Goal: Information Seeking & Learning: Learn about a topic

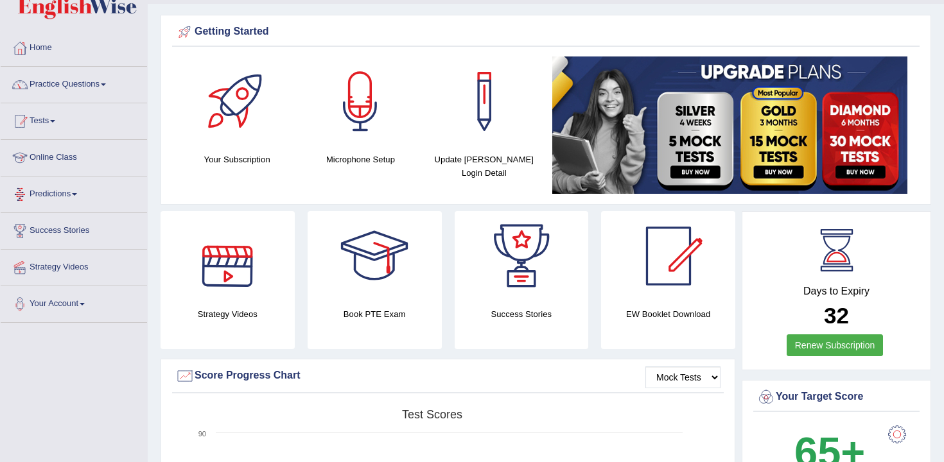
scroll to position [22, 0]
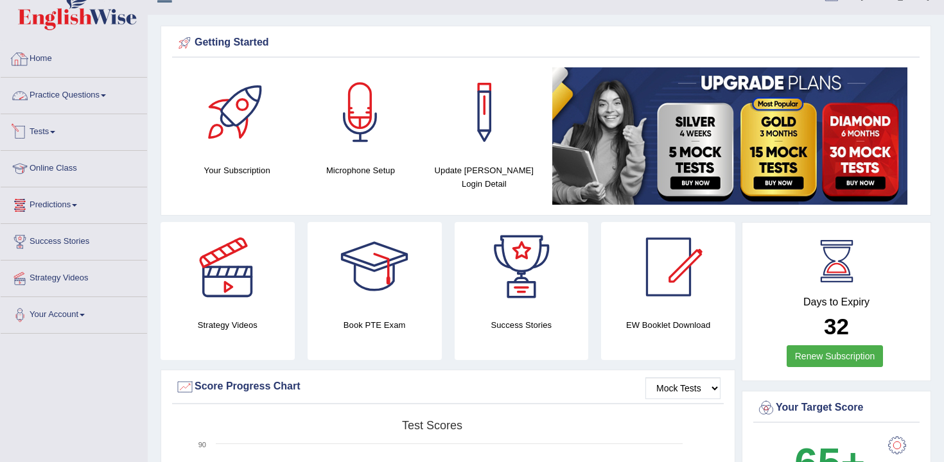
click at [68, 103] on link "Practice Questions" at bounding box center [74, 94] width 146 height 32
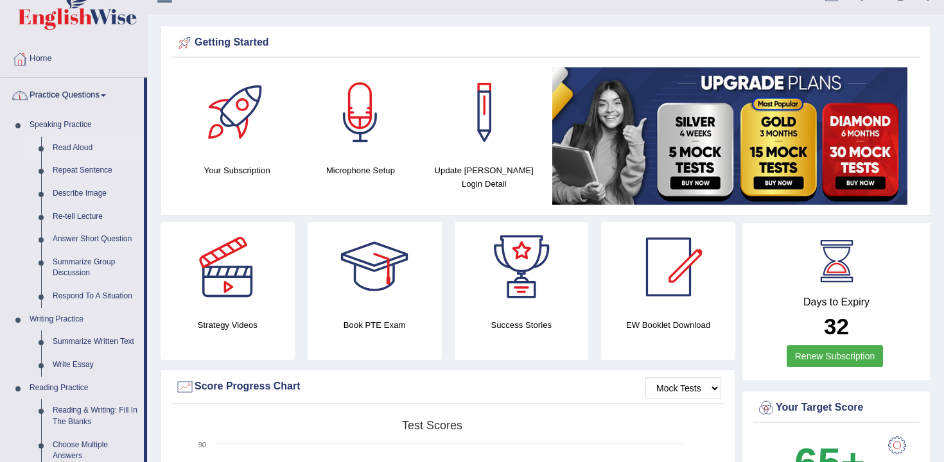
click at [85, 150] on link "Read Aloud" at bounding box center [95, 148] width 97 height 23
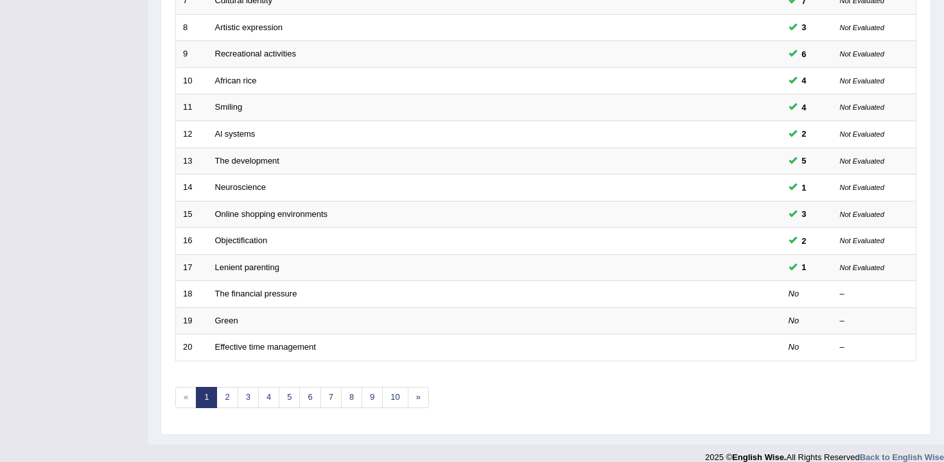
scroll to position [388, 0]
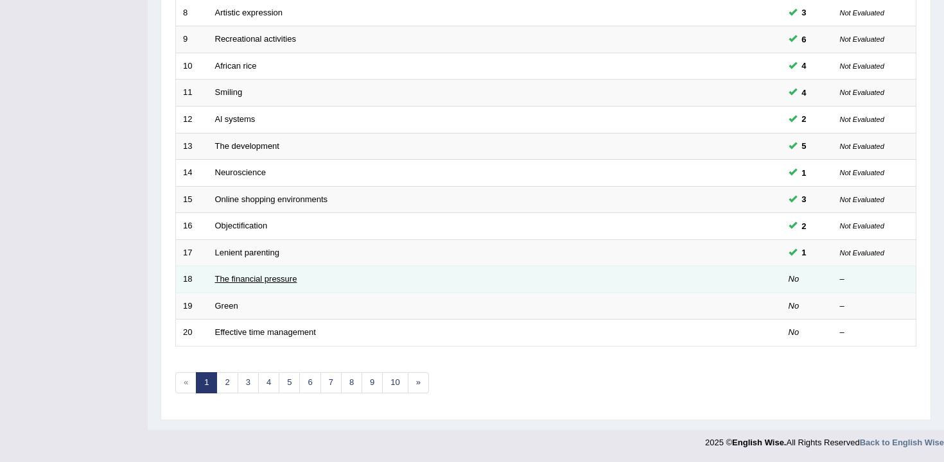
click at [249, 279] on link "The financial pressure" at bounding box center [256, 279] width 82 height 10
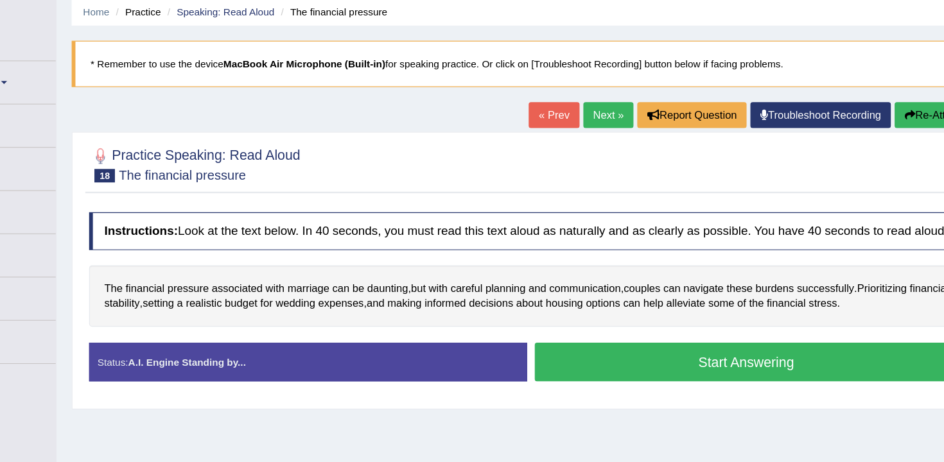
click at [624, 371] on button "Start Answering" at bounding box center [731, 355] width 358 height 33
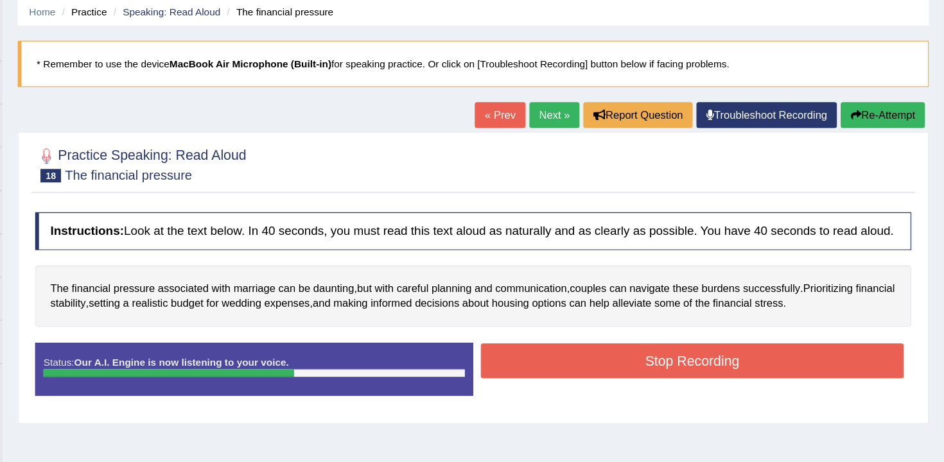
click at [669, 369] on button "Stop Recording" at bounding box center [731, 354] width 358 height 30
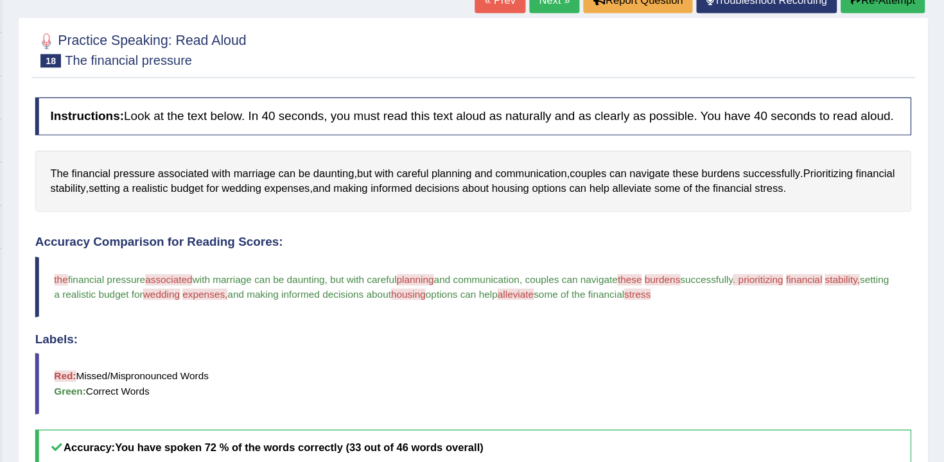
scroll to position [10, 0]
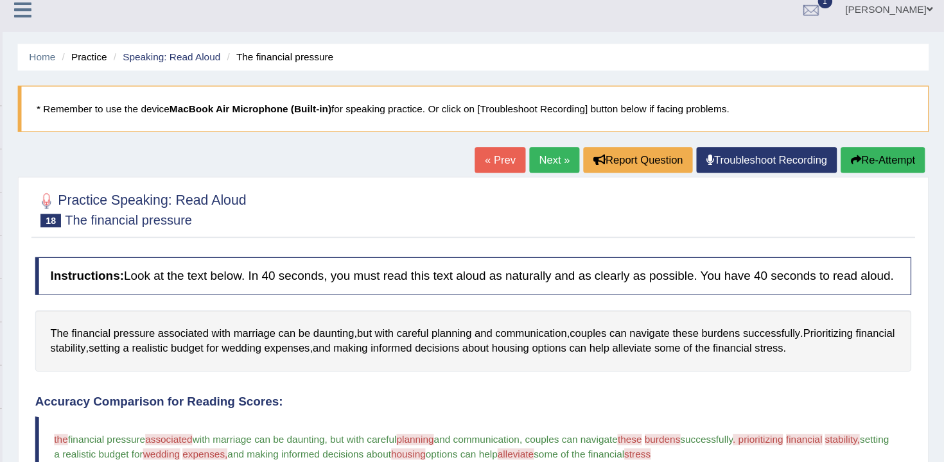
click at [872, 138] on button "Re-Attempt" at bounding box center [892, 136] width 71 height 22
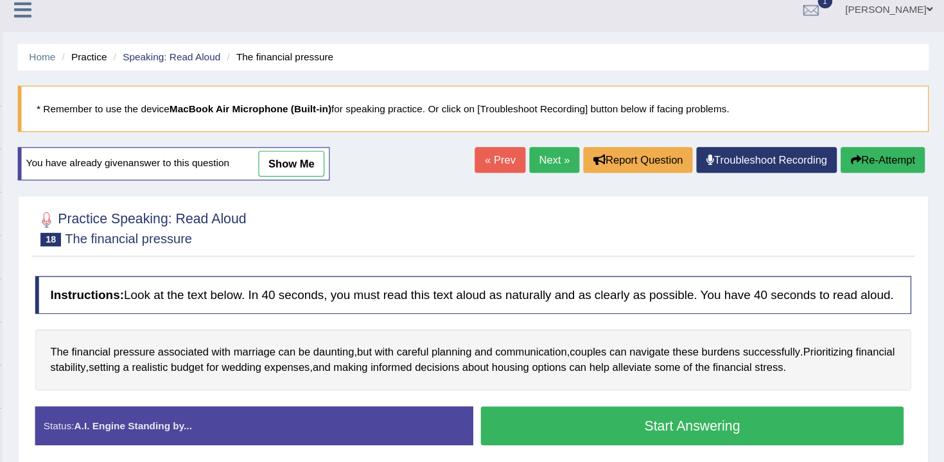
click at [640, 365] on button "Start Answering" at bounding box center [731, 360] width 358 height 33
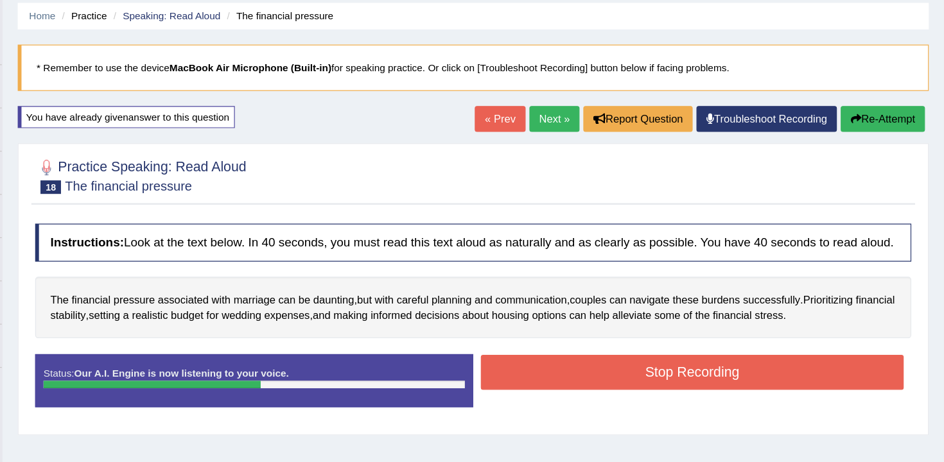
click at [662, 363] on button "Stop Recording" at bounding box center [731, 350] width 358 height 30
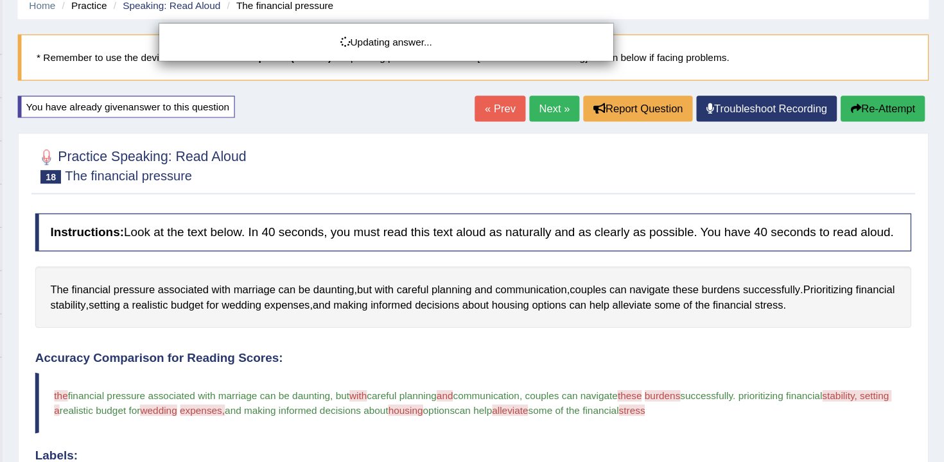
scroll to position [8, 0]
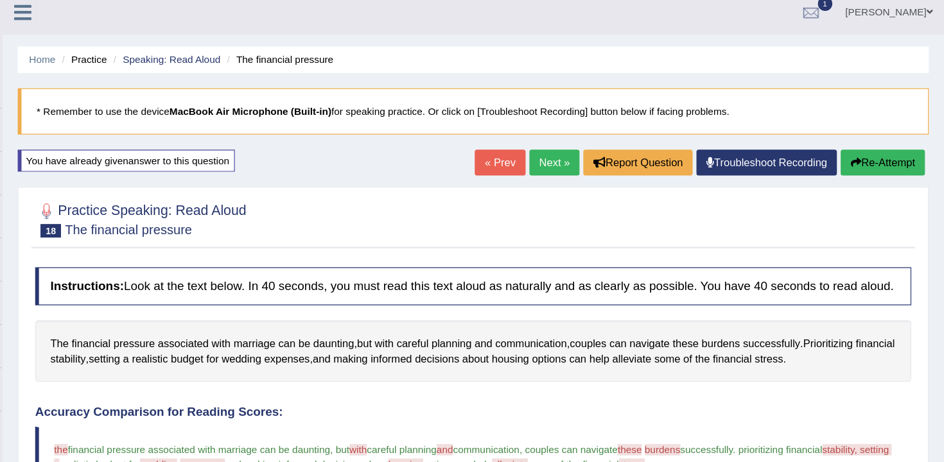
click at [866, 138] on icon "button" at bounding box center [869, 137] width 9 height 9
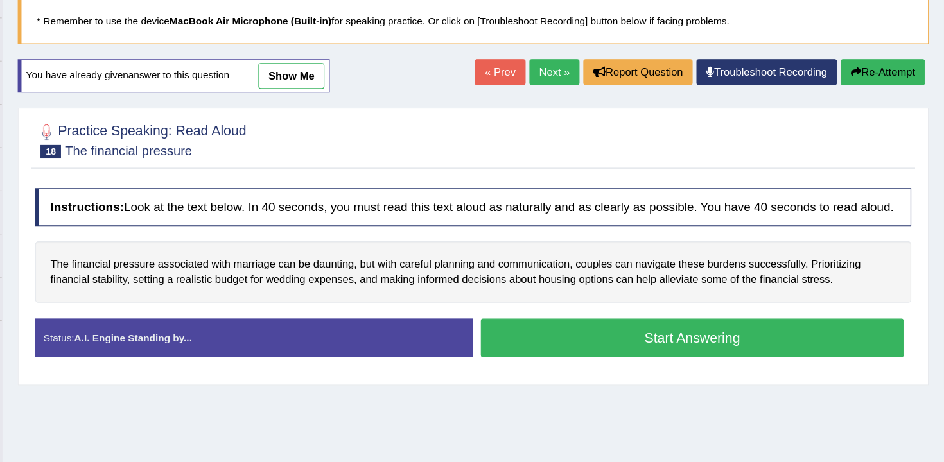
scroll to position [29, 0]
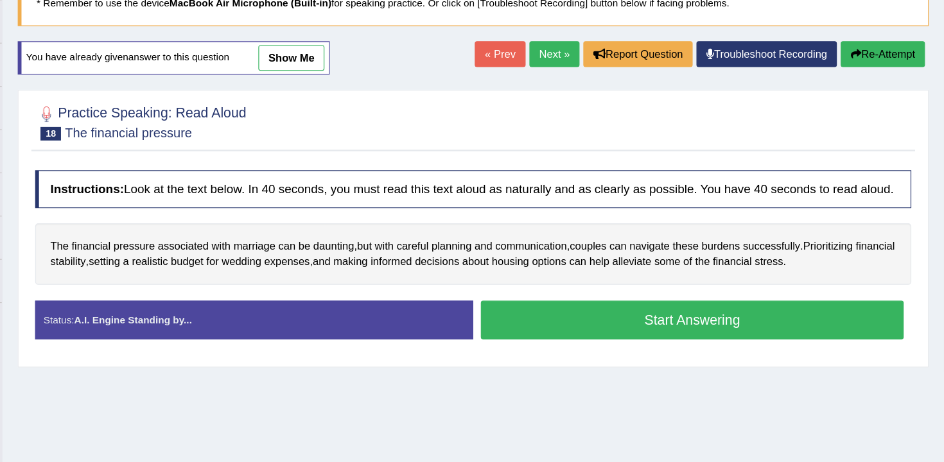
click at [649, 358] on button "Start Answering" at bounding box center [731, 342] width 358 height 33
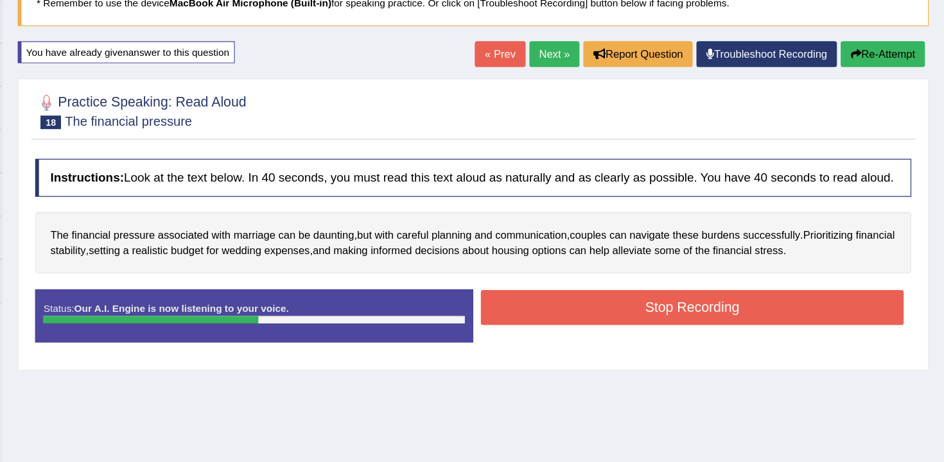
click at [647, 346] on button "Stop Recording" at bounding box center [731, 332] width 358 height 30
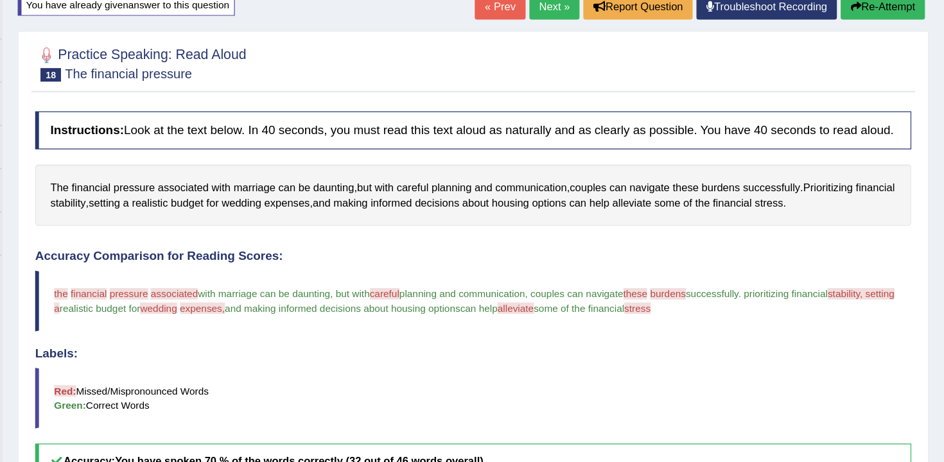
scroll to position [0, 0]
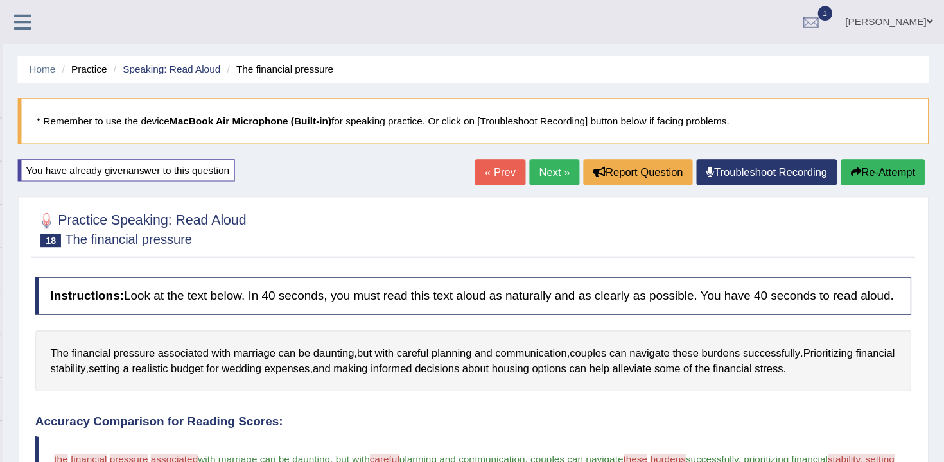
click at [888, 154] on button "Re-Attempt" at bounding box center [892, 146] width 71 height 22
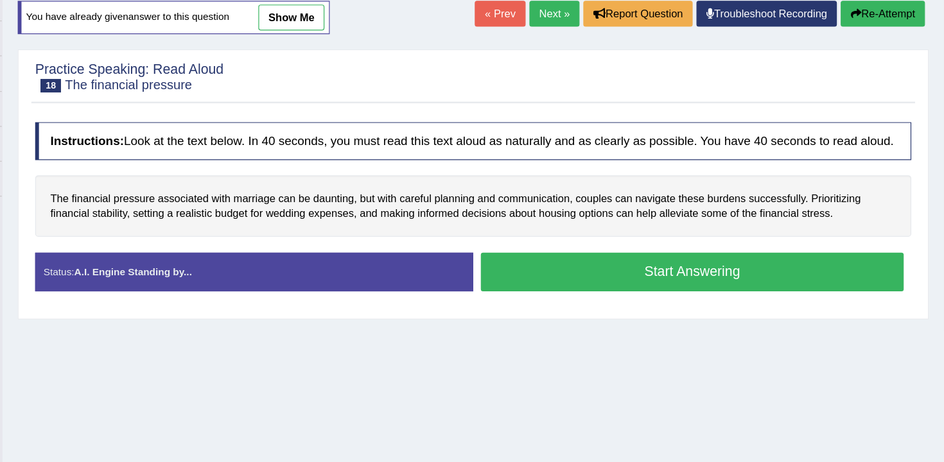
click at [586, 317] on button "Start Answering" at bounding box center [731, 301] width 358 height 33
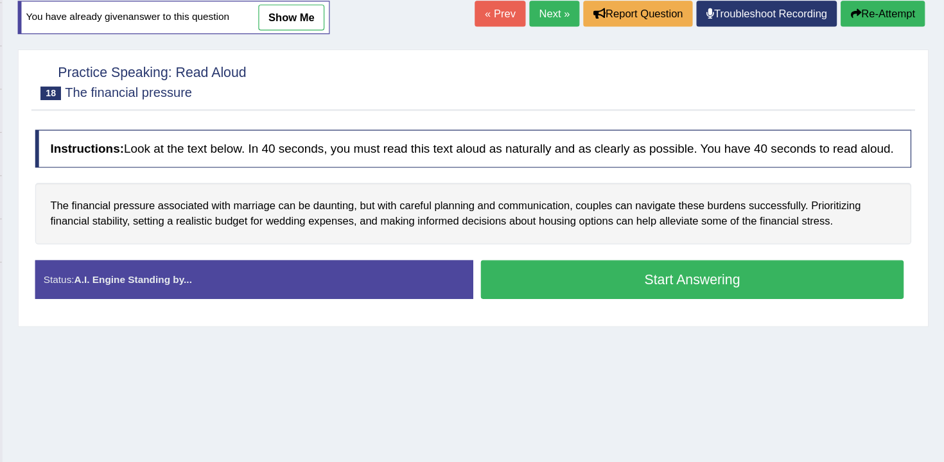
scroll to position [76, 0]
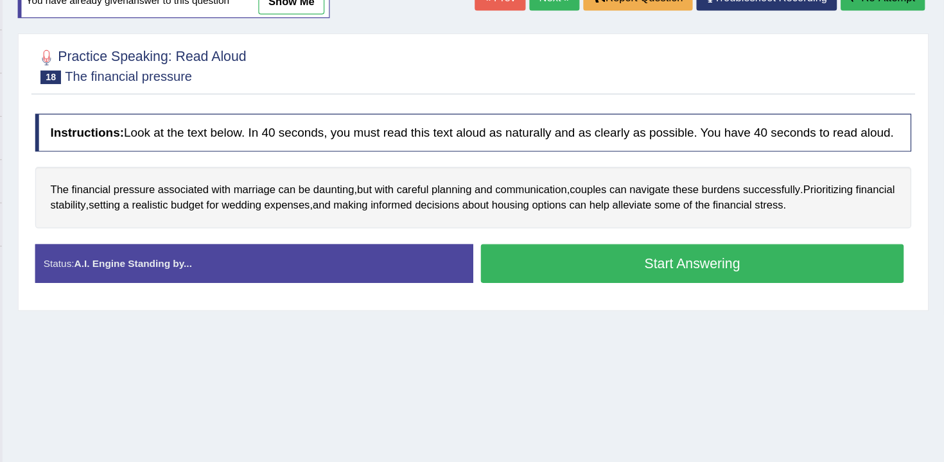
click at [599, 311] on button "Start Answering" at bounding box center [731, 294] width 358 height 33
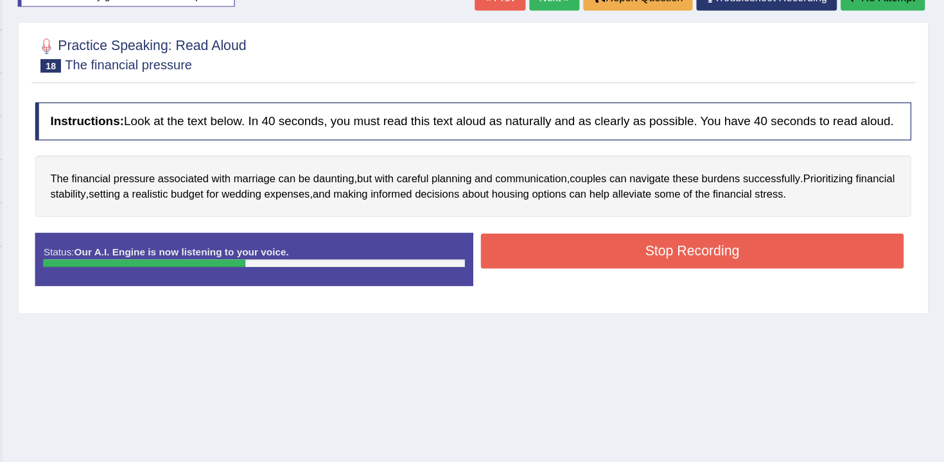
click at [605, 299] on button "Stop Recording" at bounding box center [731, 284] width 358 height 30
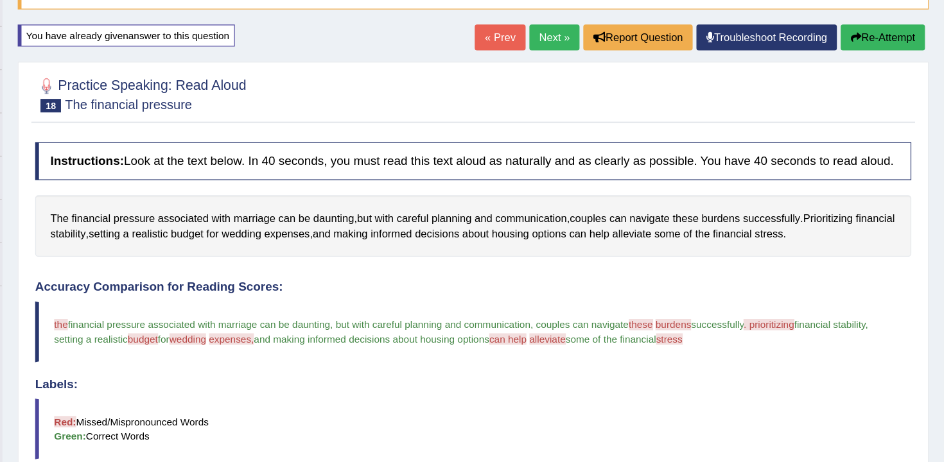
scroll to position [0, 0]
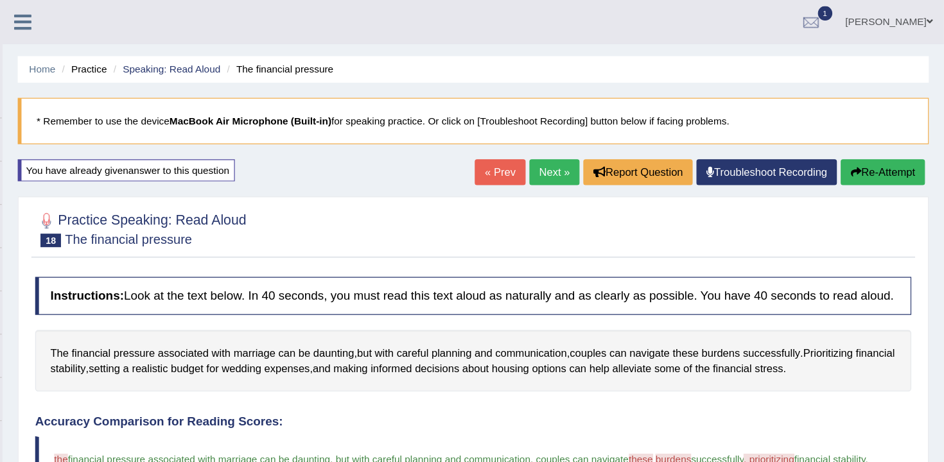
click at [892, 157] on div "« Prev Next » Report Question Troubleshoot Recording Re-Attempt" at bounding box center [739, 147] width 384 height 25
click at [886, 146] on button "Re-Attempt" at bounding box center [892, 146] width 71 height 22
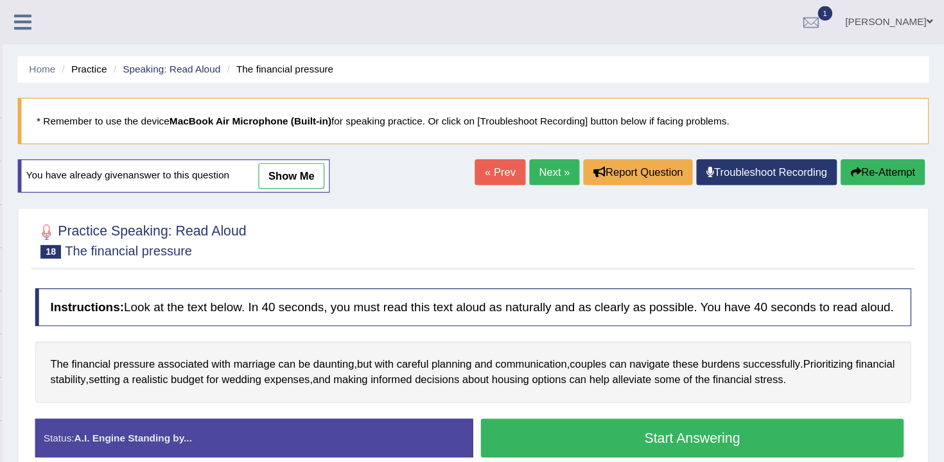
click at [611, 146] on link "Next »" at bounding box center [615, 146] width 42 height 22
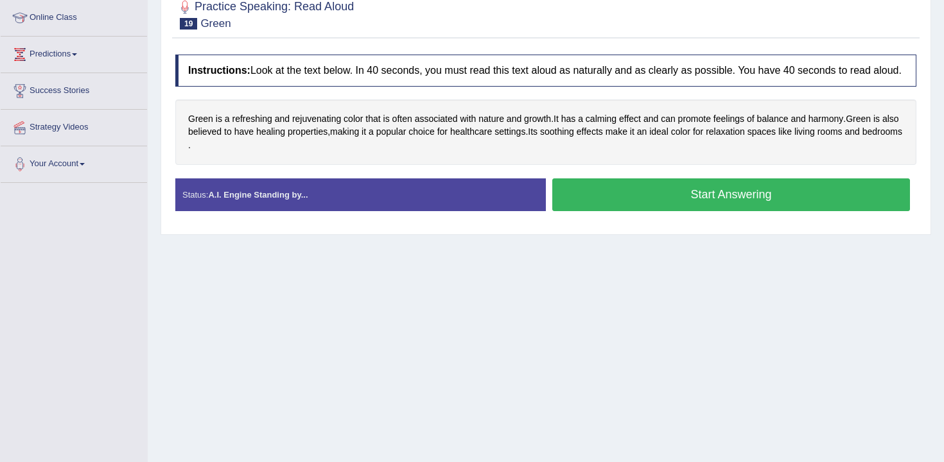
scroll to position [96, 0]
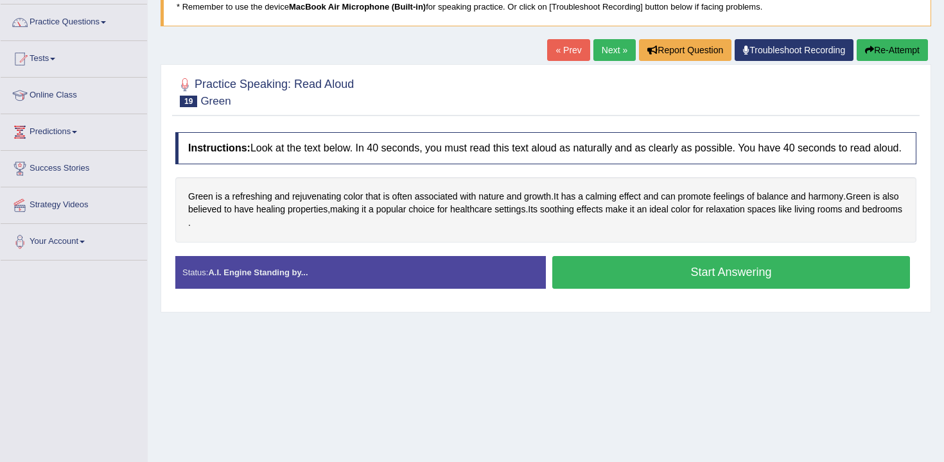
click at [684, 262] on div "Instructions: Look at the text below. In 40 seconds, you must read this text al…" at bounding box center [546, 215] width 748 height 179
click at [674, 282] on button "Start Answering" at bounding box center [731, 272] width 358 height 33
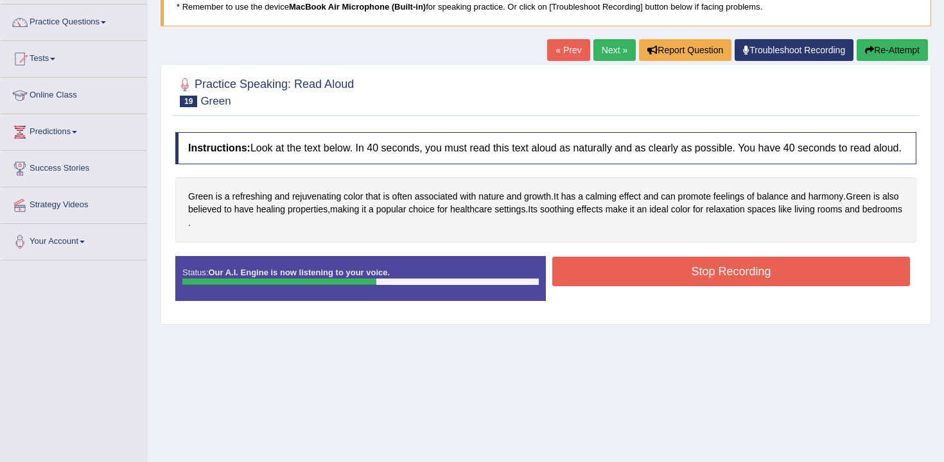
click at [674, 282] on button "Stop Recording" at bounding box center [731, 272] width 358 height 30
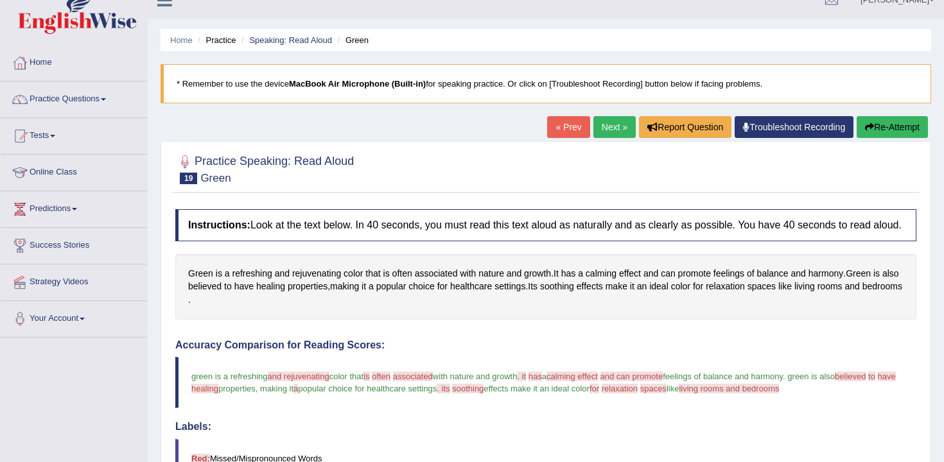
scroll to position [0, 0]
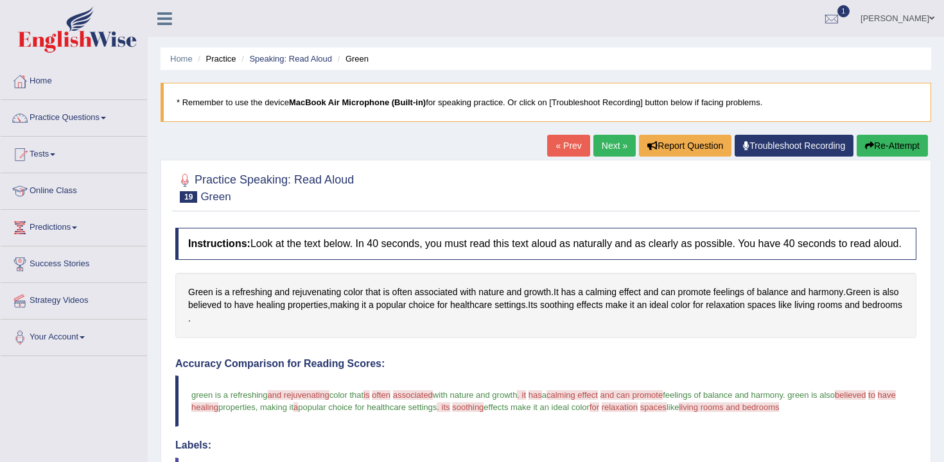
click at [902, 148] on button "Re-Attempt" at bounding box center [892, 146] width 71 height 22
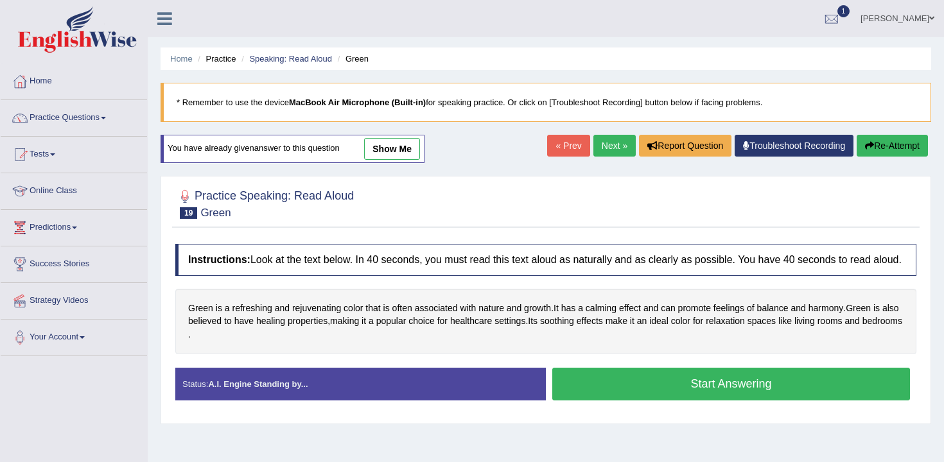
click at [705, 385] on button "Start Answering" at bounding box center [731, 384] width 358 height 33
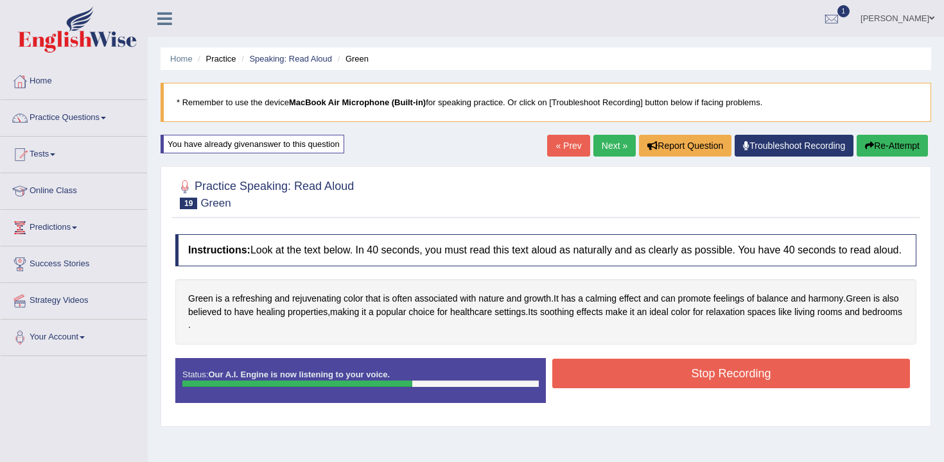
click at [705, 385] on button "Stop Recording" at bounding box center [731, 374] width 358 height 30
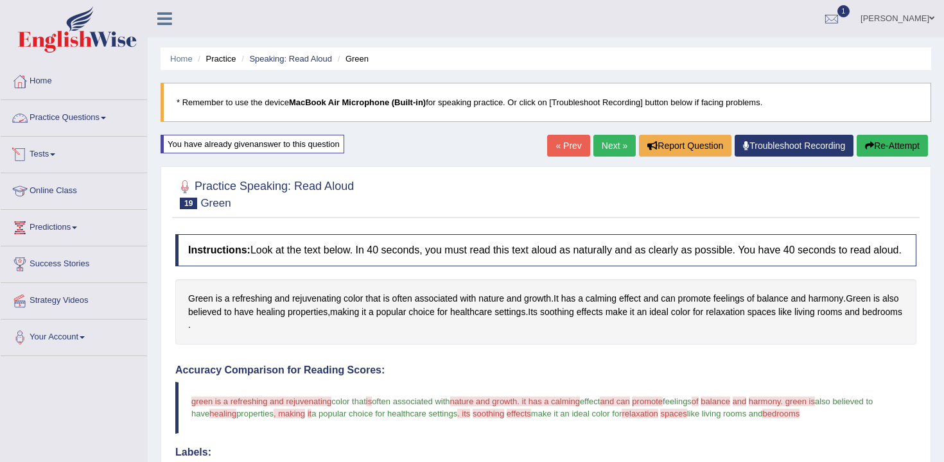
click at [84, 113] on link "Practice Questions" at bounding box center [74, 116] width 146 height 32
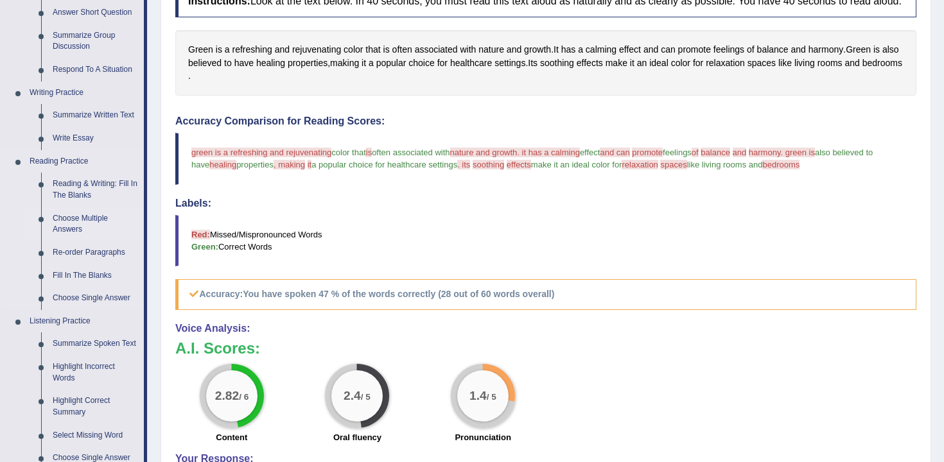
scroll to position [268, 0]
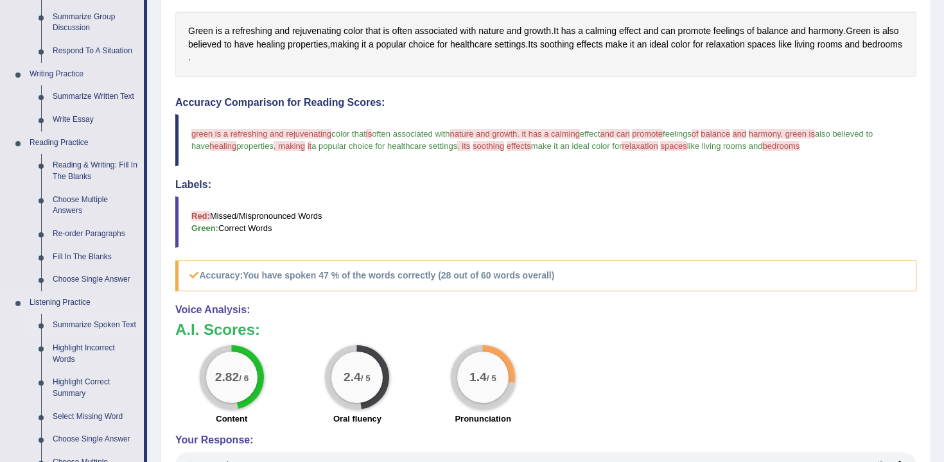
click at [98, 331] on link "Summarize Spoken Text" at bounding box center [95, 325] width 97 height 23
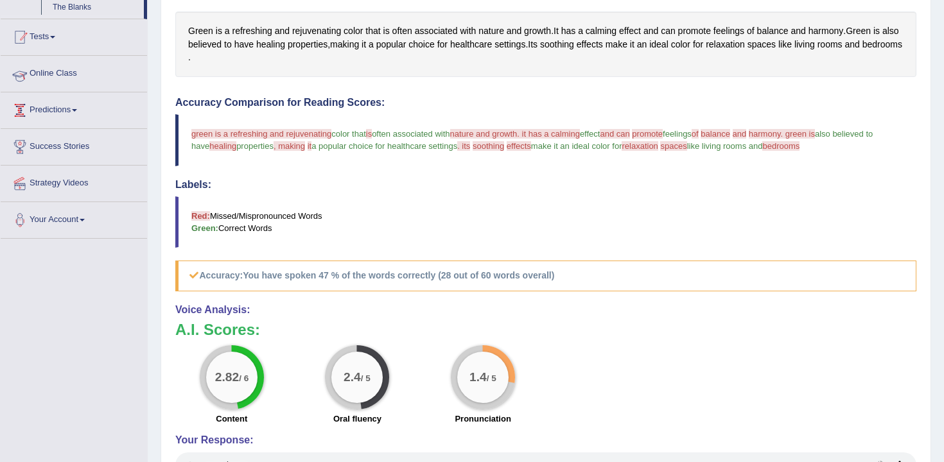
scroll to position [336, 0]
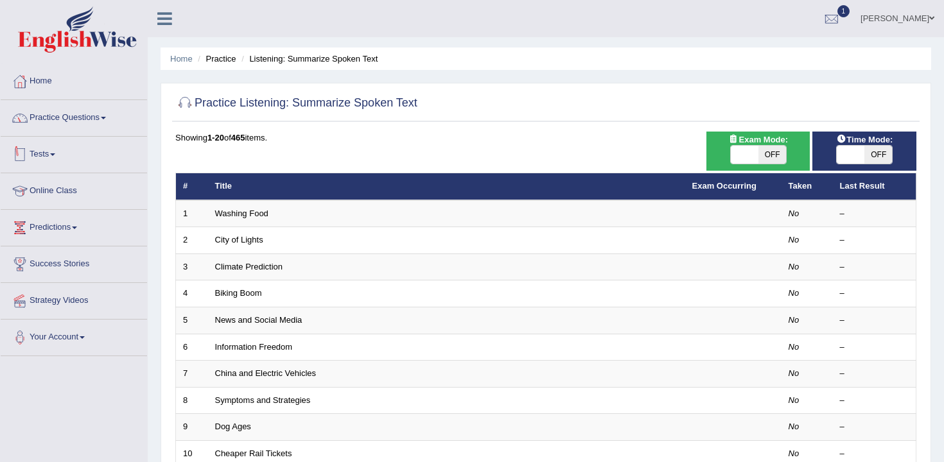
click at [67, 121] on link "Practice Questions" at bounding box center [74, 116] width 146 height 32
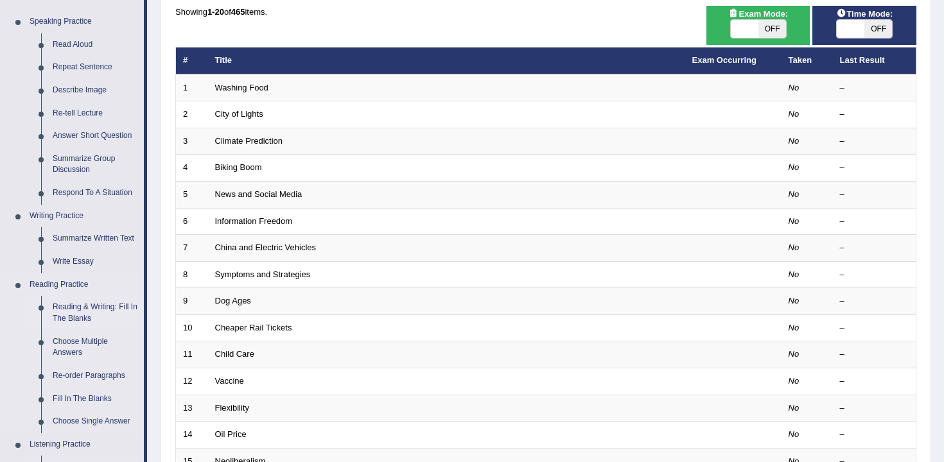
scroll to position [136, 0]
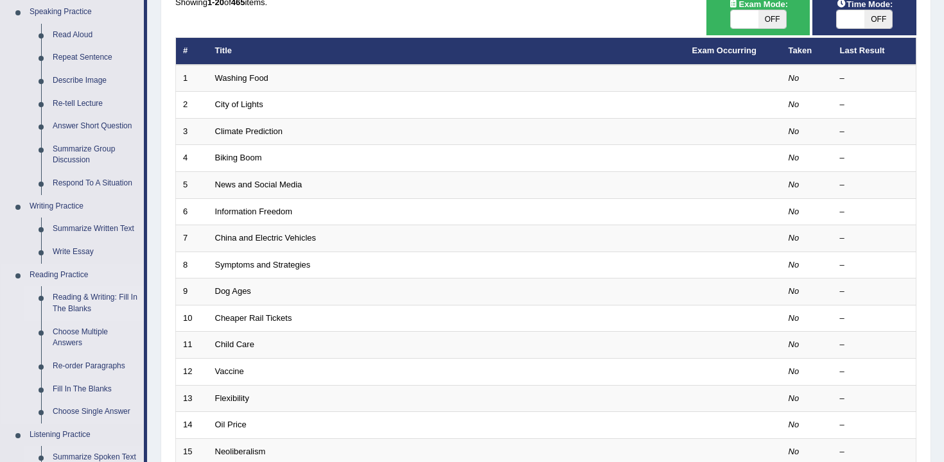
click at [91, 309] on link "Reading & Writing: Fill In The Blanks" at bounding box center [95, 303] width 97 height 34
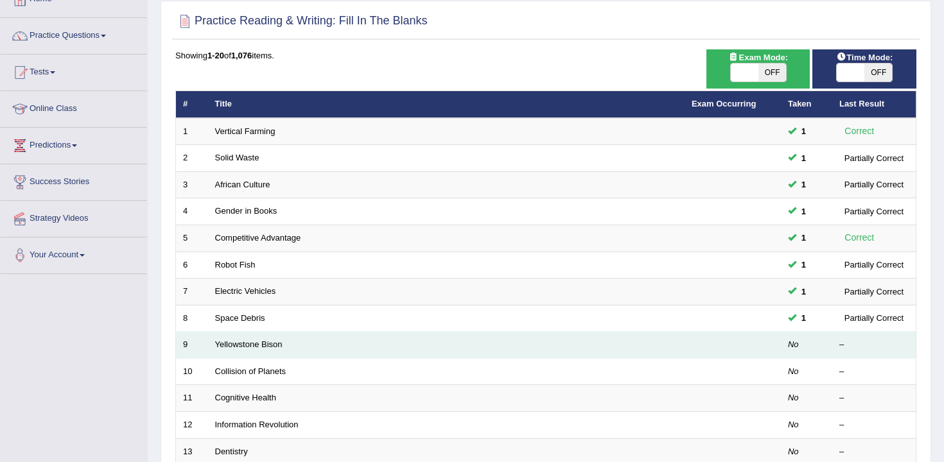
scroll to position [90, 0]
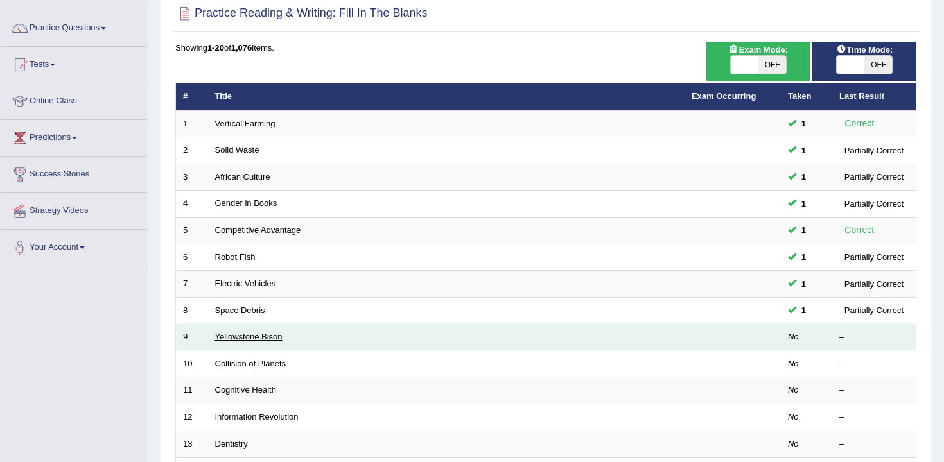
click at [253, 340] on link "Yellowstone Bison" at bounding box center [248, 337] width 67 height 10
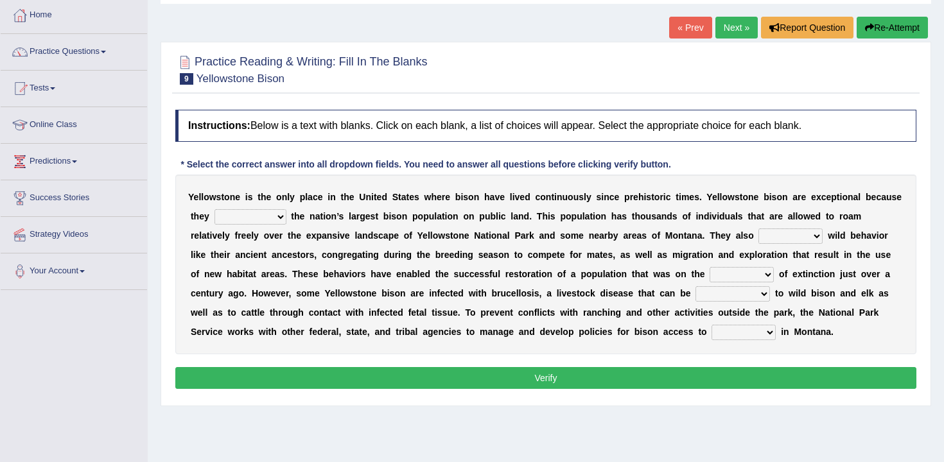
scroll to position [78, 0]
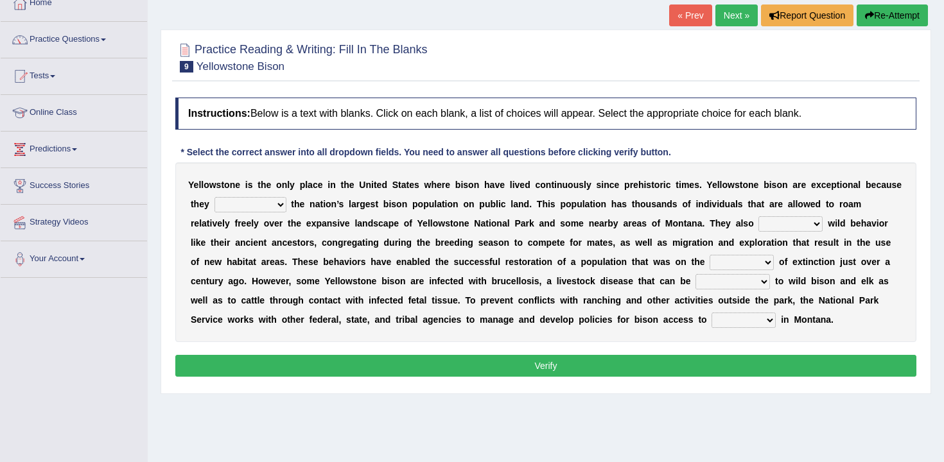
click at [267, 211] on select "congregate comprise consist compromise" at bounding box center [251, 204] width 72 height 15
select select "compromise"
click at [215, 197] on select "congregate comprise consist compromise" at bounding box center [251, 204] width 72 height 15
click at [760, 222] on select "exhibit disregard resist encourage" at bounding box center [791, 223] width 64 height 15
select select "encourage"
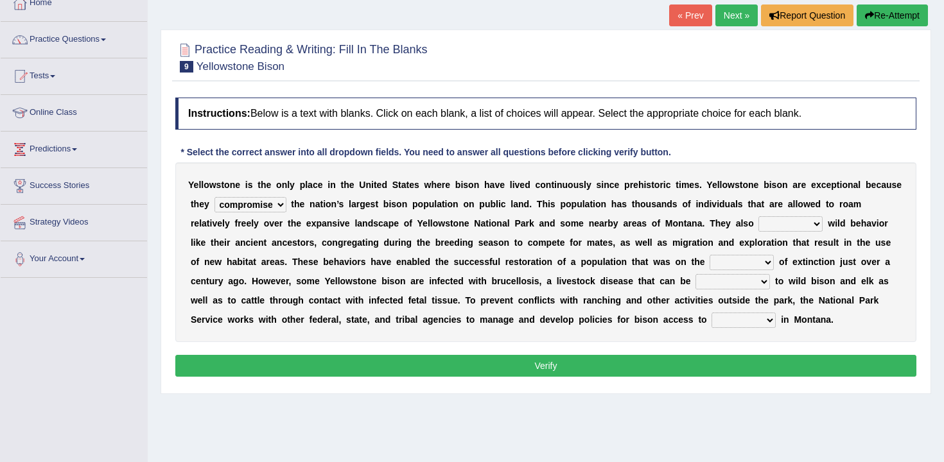
click at [759, 216] on select "exhibit disregard resist encourage" at bounding box center [791, 223] width 64 height 15
click at [710, 264] on select "brine brink danger brindle" at bounding box center [742, 262] width 64 height 15
select select "danger"
click at [710, 255] on select "brine brink danger brindle" at bounding box center [742, 262] width 64 height 15
click at [702, 280] on select "transplanted transported transgressed transmitted" at bounding box center [733, 281] width 75 height 15
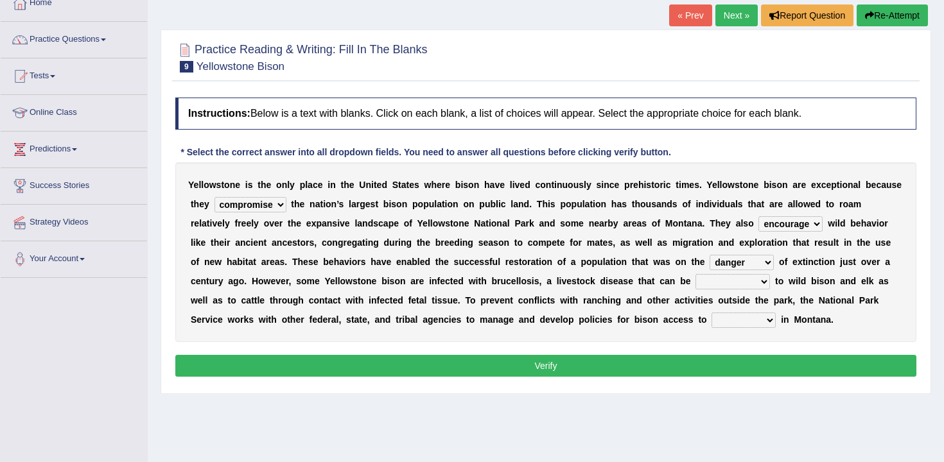
click at [696, 287] on select "transplanted transported transgressed transmitted" at bounding box center [733, 281] width 75 height 15
select select "transmitted"
click at [696, 274] on select "transplanted transported transgressed transmitted" at bounding box center [733, 281] width 75 height 15
click at [712, 320] on select "habitat habitat habitant food" at bounding box center [744, 320] width 64 height 15
select select "habitat"
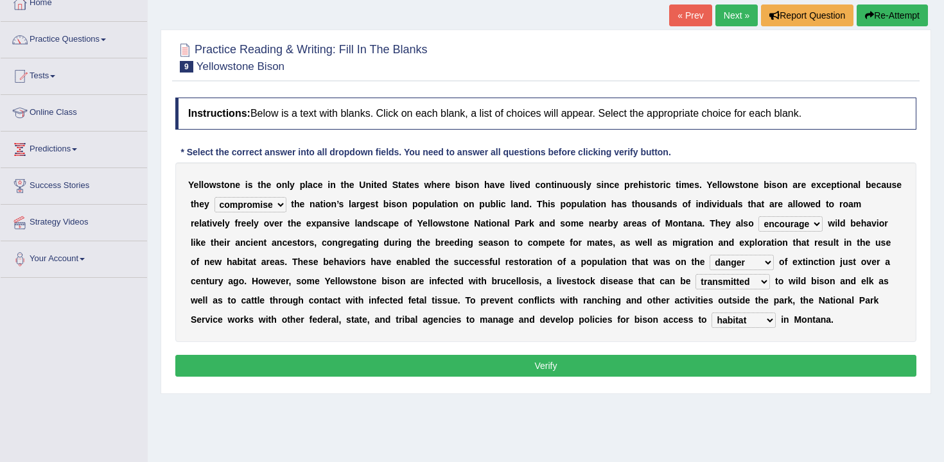
click at [712, 313] on select "habitat habitat habitant food" at bounding box center [744, 320] width 64 height 15
click at [705, 364] on button "Verify" at bounding box center [545, 366] width 741 height 22
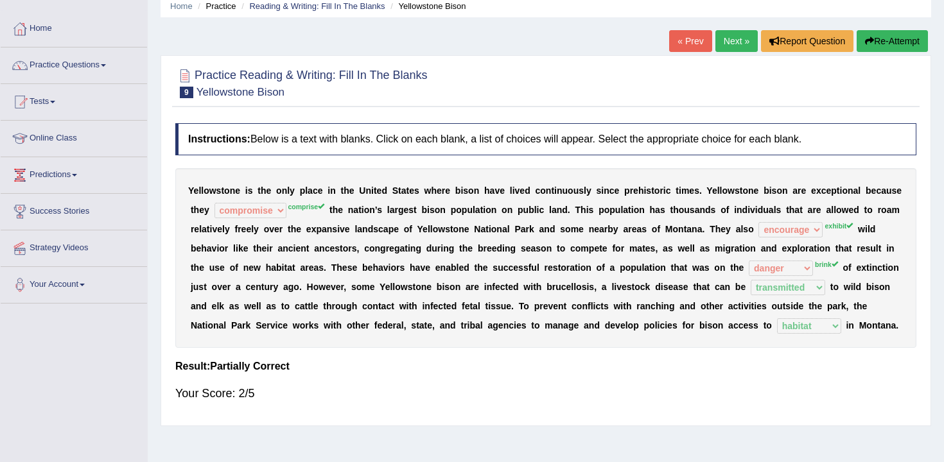
scroll to position [27, 0]
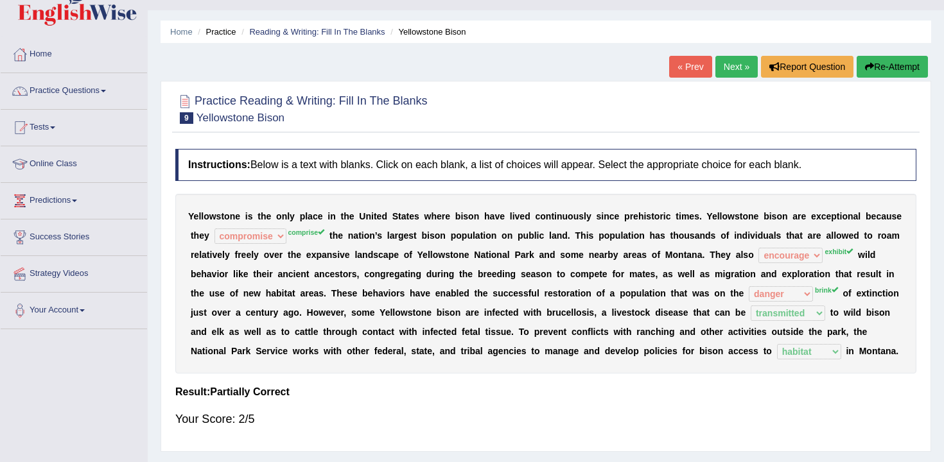
click at [720, 63] on link "Next »" at bounding box center [737, 67] width 42 height 22
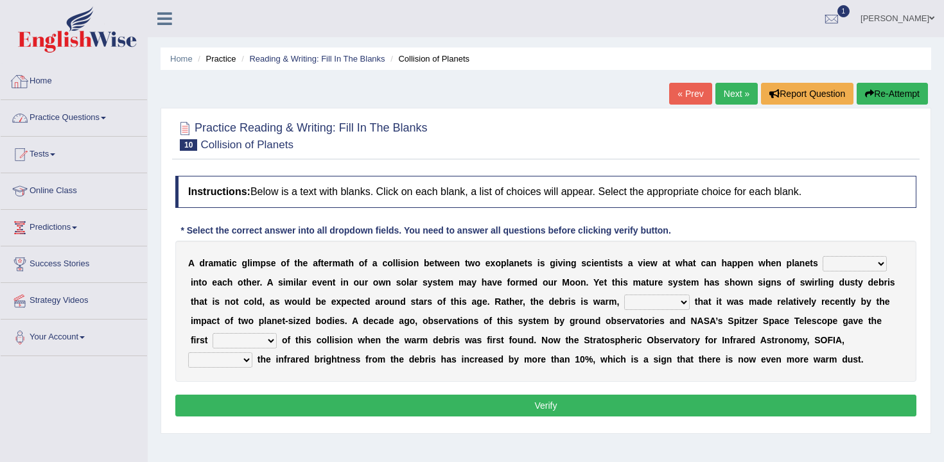
click at [82, 119] on link "Practice Questions" at bounding box center [74, 116] width 146 height 32
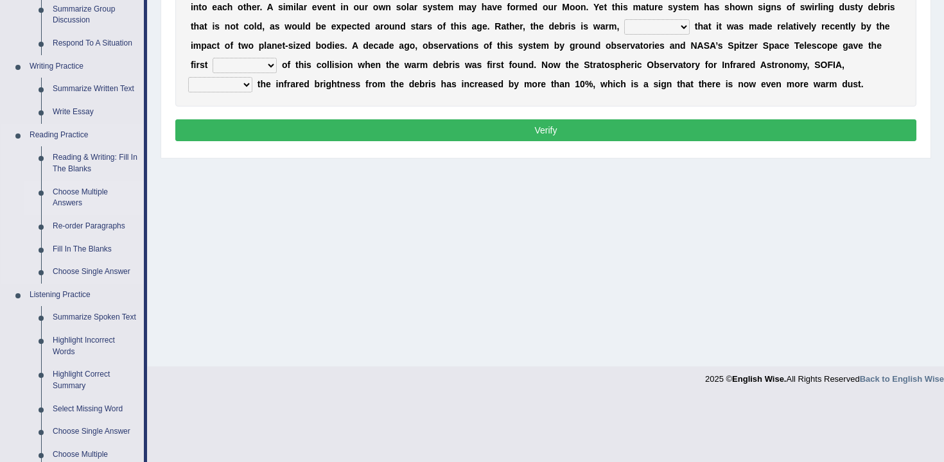
scroll to position [285, 0]
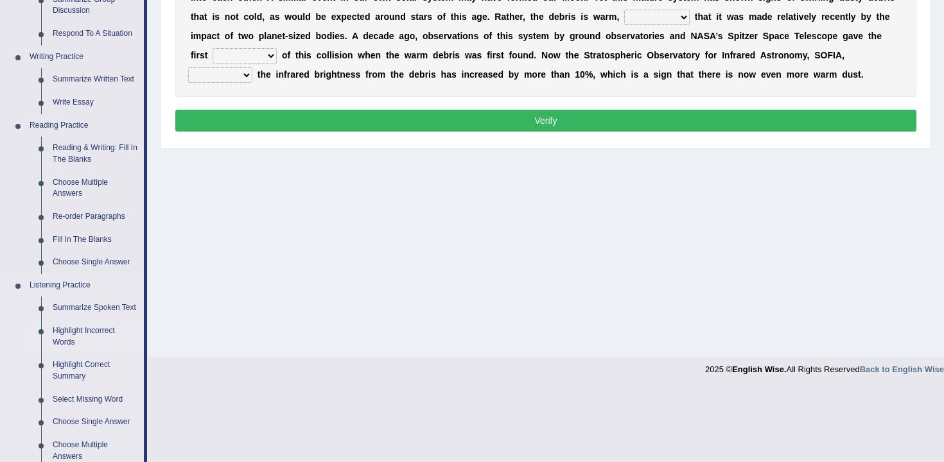
click at [108, 345] on link "Highlight Incorrect Words" at bounding box center [95, 337] width 97 height 34
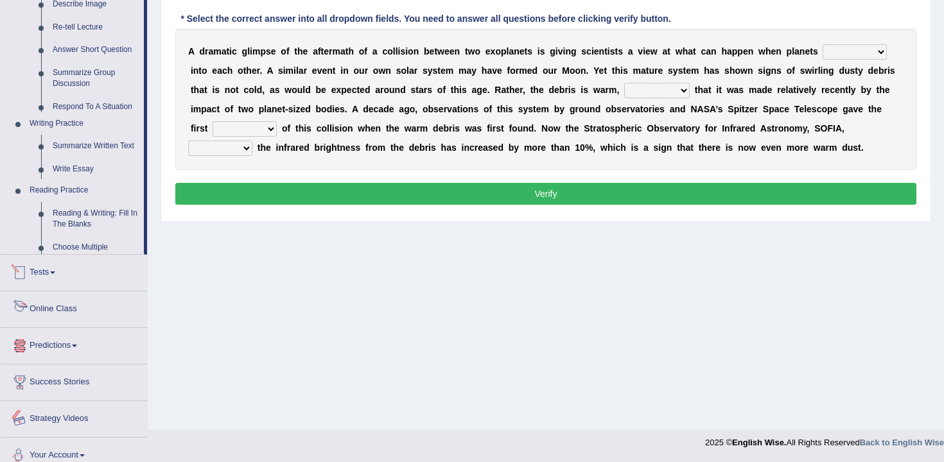
scroll to position [592, 0]
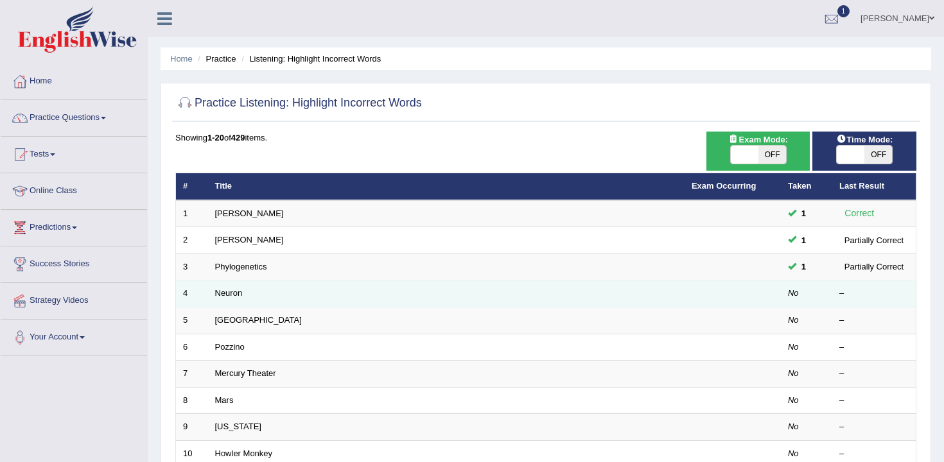
click at [218, 304] on td "Neuron" at bounding box center [446, 294] width 477 height 27
click at [227, 302] on td "Neuron" at bounding box center [446, 294] width 477 height 27
click at [229, 295] on link "Neuron" at bounding box center [229, 293] width 28 height 10
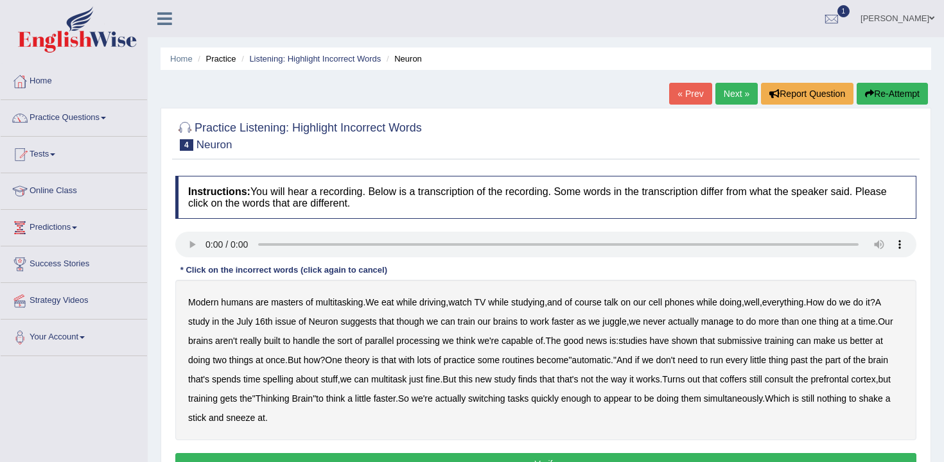
click at [762, 345] on b "submissive" at bounding box center [739, 341] width 44 height 10
click at [293, 376] on b "spelling" at bounding box center [278, 379] width 30 height 10
click at [747, 381] on b "coffers" at bounding box center [733, 379] width 27 height 10
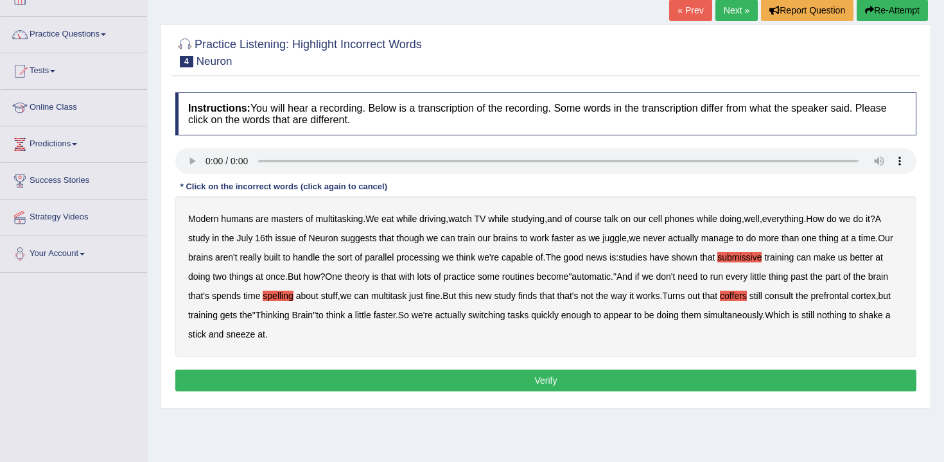
scroll to position [132, 0]
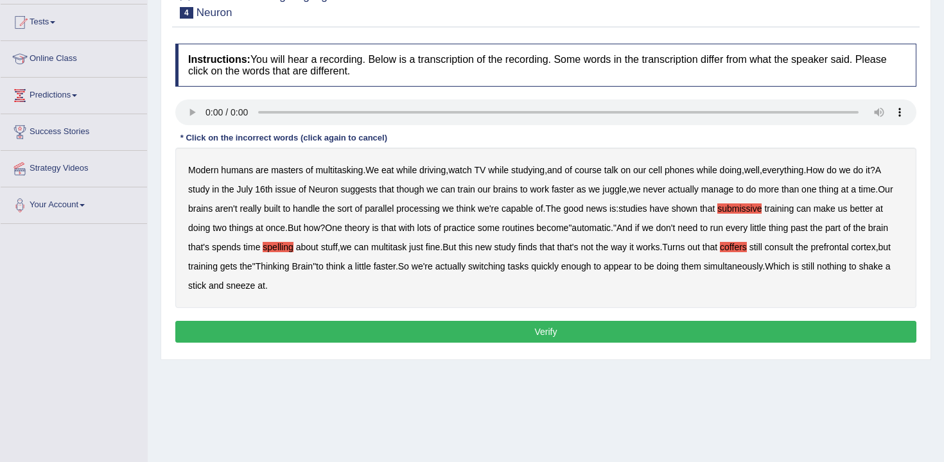
click at [484, 341] on button "Verify" at bounding box center [545, 332] width 741 height 22
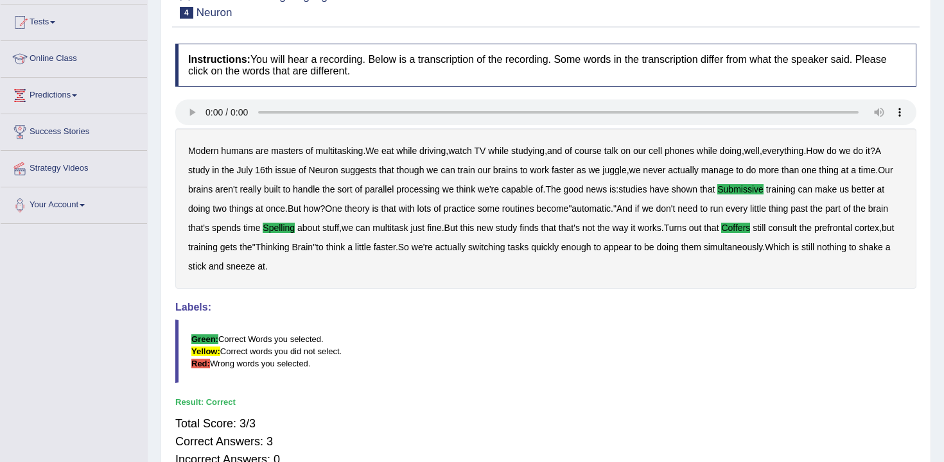
scroll to position [212, 0]
